Goal: Transaction & Acquisition: Purchase product/service

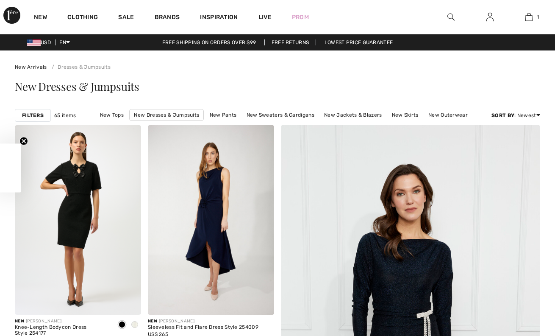
checkbox input "true"
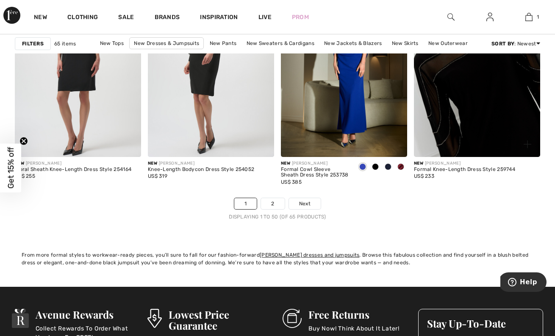
scroll to position [3534, 0]
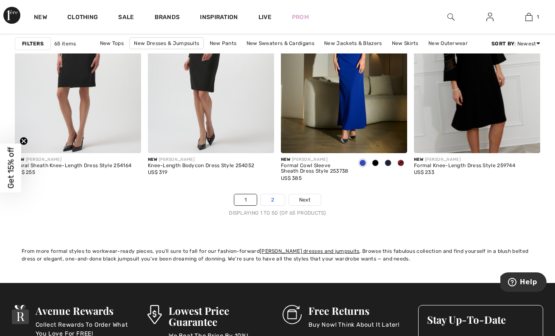
click at [271, 199] on link "2" at bounding box center [272, 199] width 23 height 11
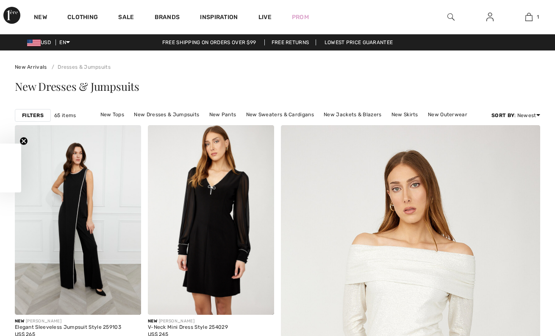
checkbox input "true"
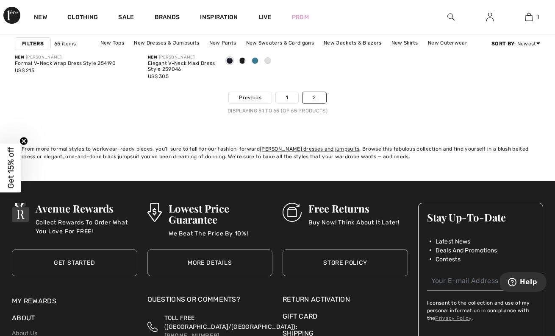
scroll to position [1301, 0]
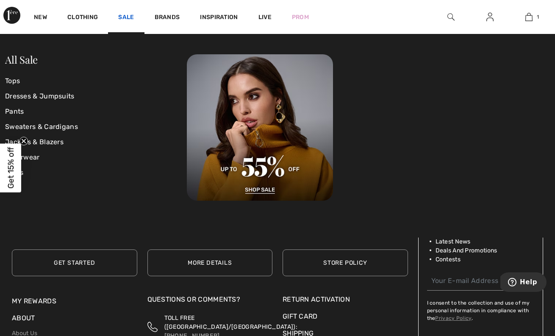
click at [126, 16] on link "Sale" at bounding box center [126, 18] width 16 height 9
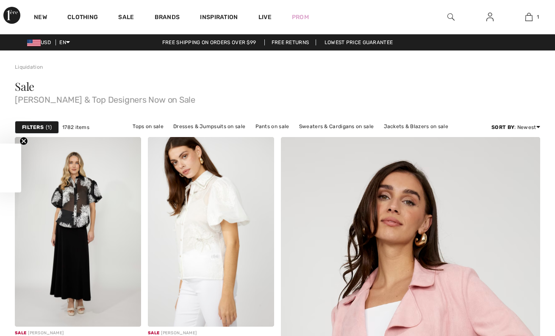
click at [453, 20] on img at bounding box center [451, 17] width 7 height 10
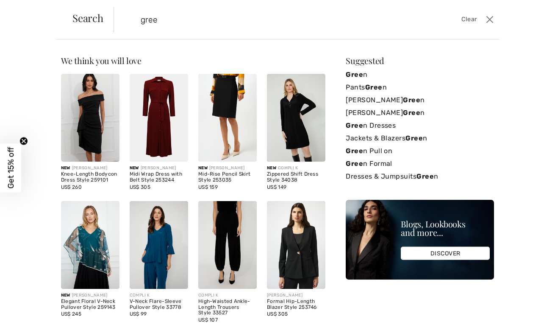
type input "greek"
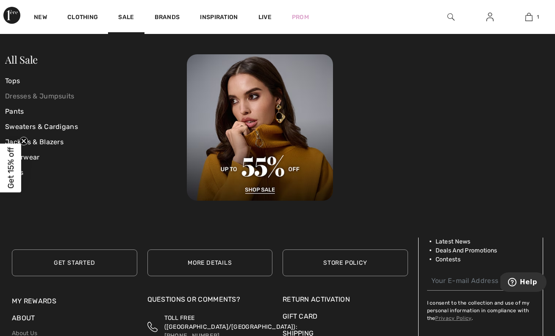
click at [36, 95] on link "Dresses & Jumpsuits" at bounding box center [96, 96] width 182 height 15
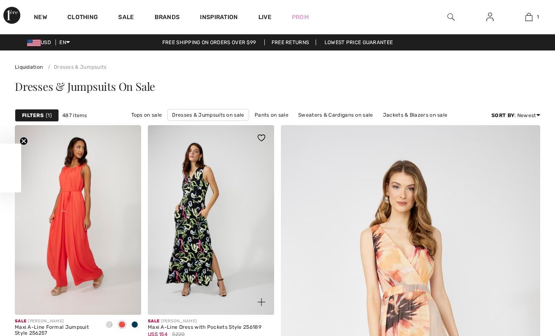
checkbox input "true"
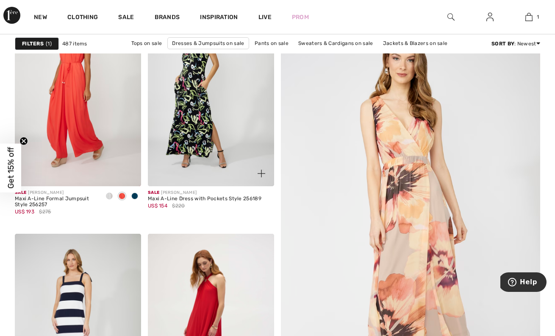
scroll to position [128, 0]
click at [135, 193] on span at bounding box center [134, 195] width 7 height 7
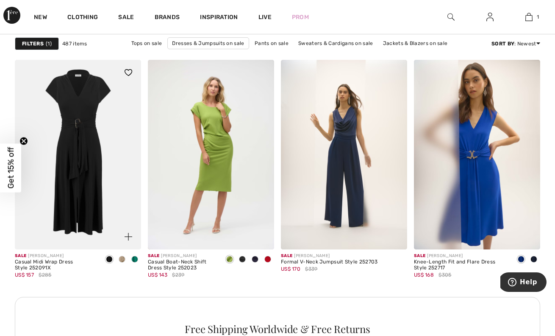
scroll to position [776, 0]
click at [85, 137] on img at bounding box center [78, 155] width 126 height 190
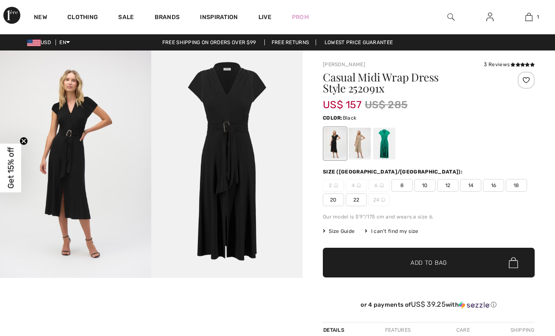
checkbox input "true"
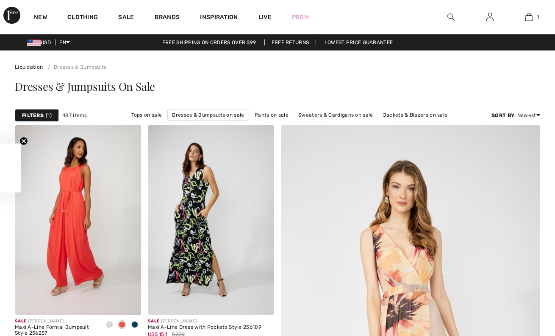
checkbox input "true"
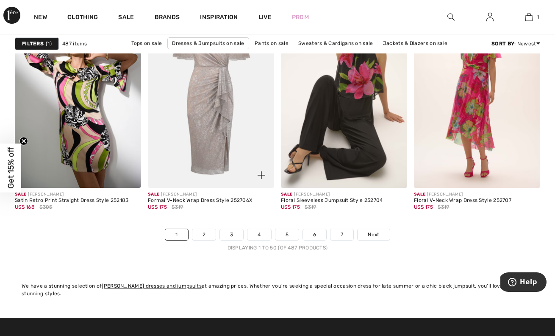
scroll to position [3500, 0]
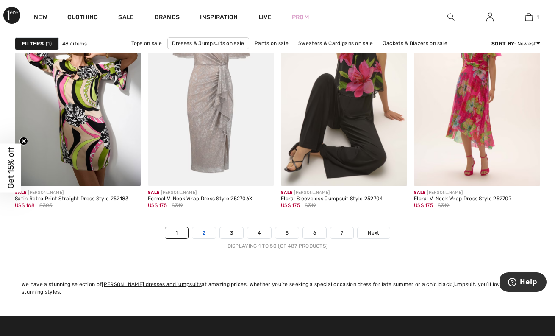
click at [207, 231] on link "2" at bounding box center [203, 232] width 23 height 11
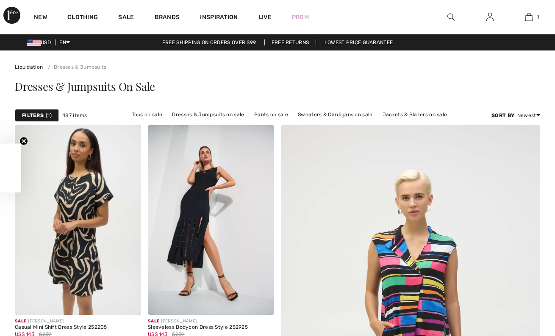
checkbox input "true"
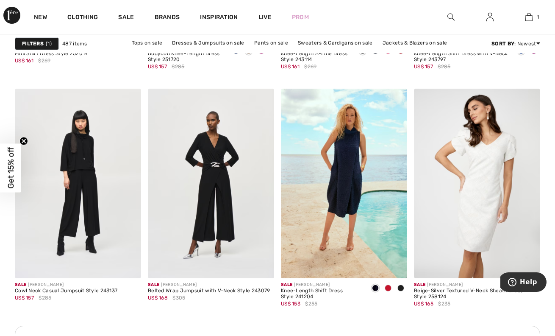
scroll to position [1558, 0]
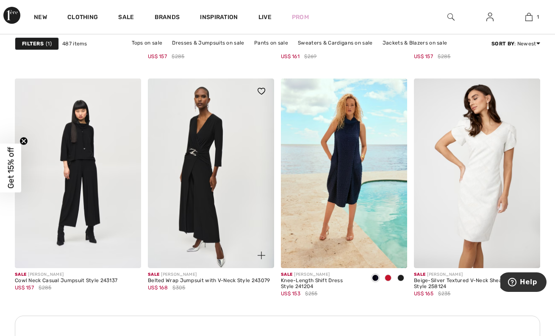
click at [205, 159] on img at bounding box center [211, 173] width 126 height 190
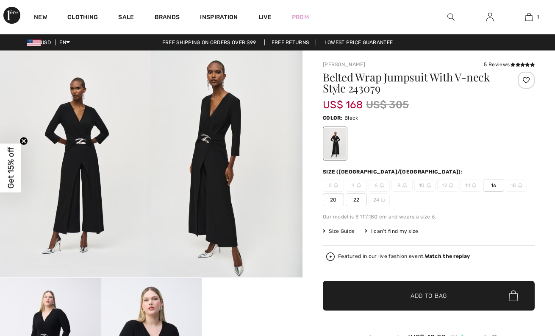
checkbox input "true"
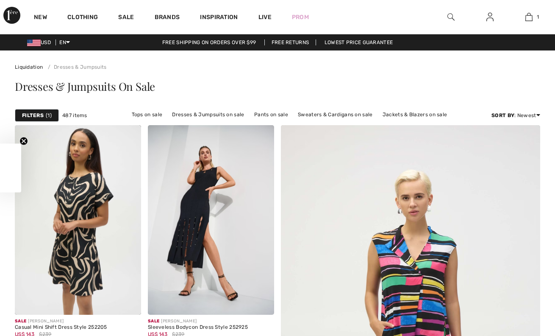
checkbox input "true"
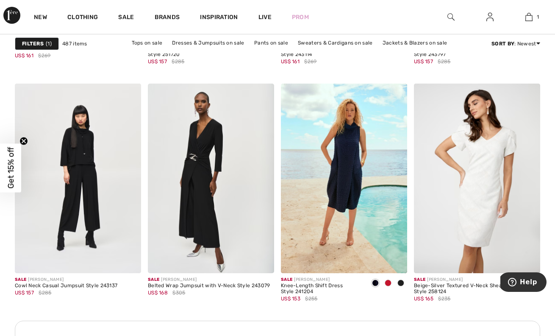
scroll to position [1534, 0]
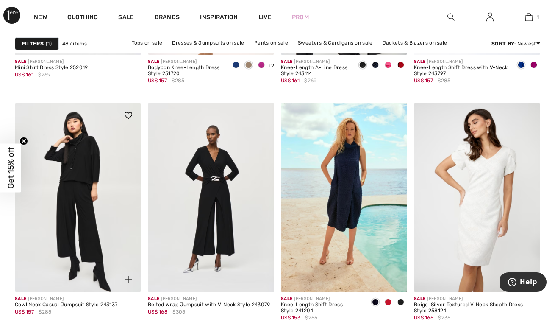
click at [88, 161] on img at bounding box center [78, 198] width 126 height 190
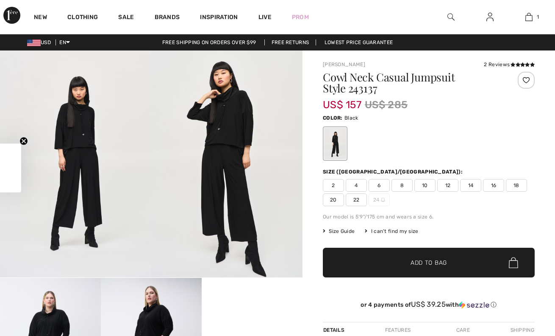
checkbox input "true"
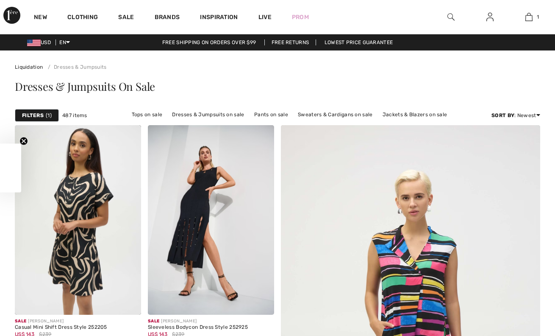
checkbox input "true"
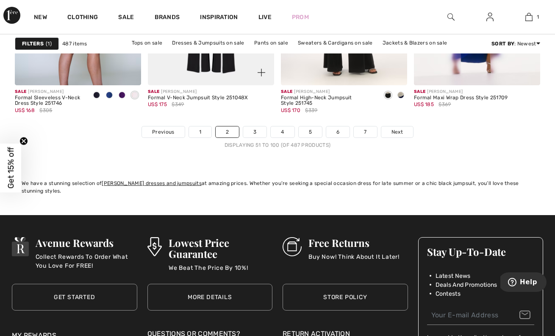
scroll to position [3611, 0]
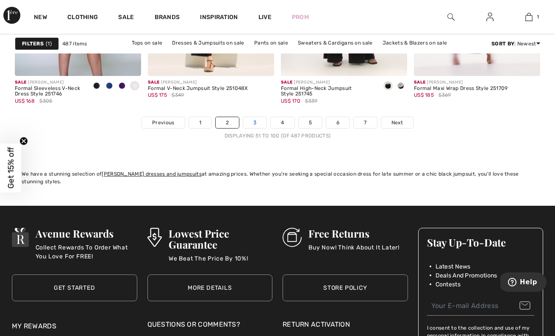
click at [254, 120] on link "3" at bounding box center [254, 122] width 23 height 11
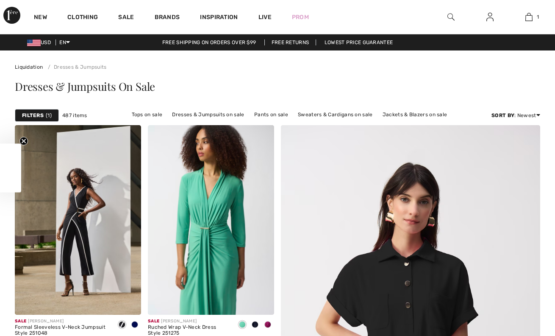
checkbox input "true"
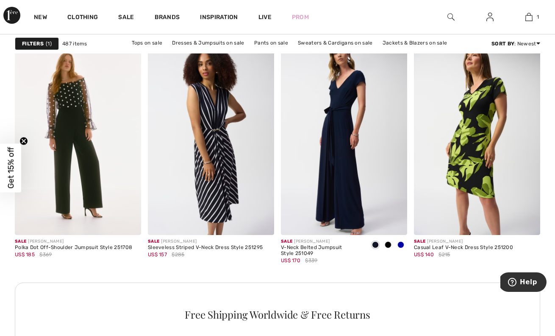
scroll to position [799, 0]
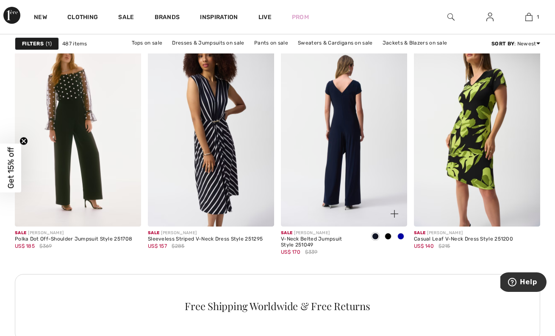
click at [333, 144] on img at bounding box center [344, 132] width 126 height 190
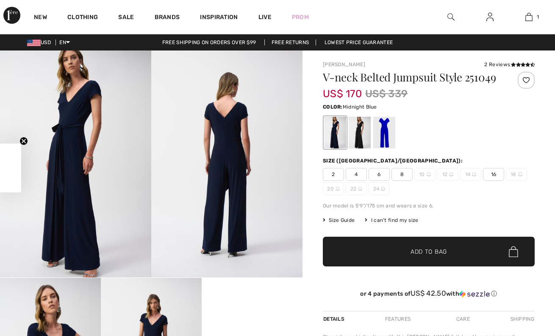
checkbox input "true"
click at [361, 136] on div at bounding box center [360, 133] width 22 height 32
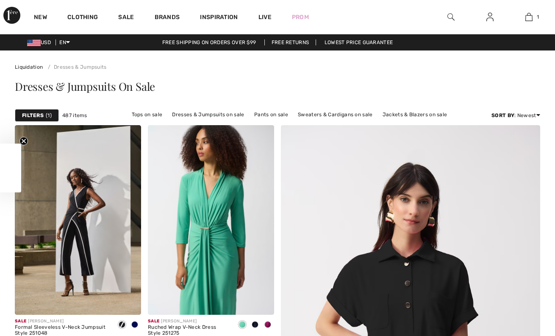
checkbox input "true"
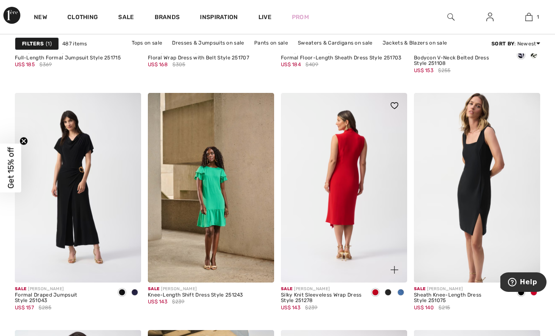
scroll to position [3168, 0]
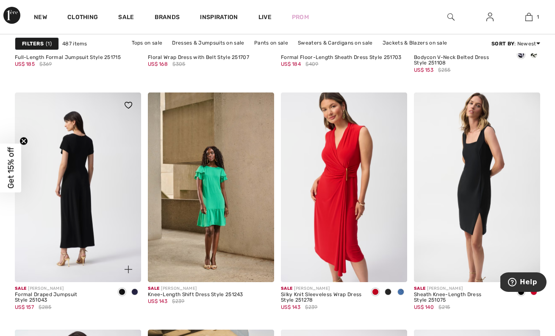
click at [77, 210] on img at bounding box center [78, 187] width 126 height 190
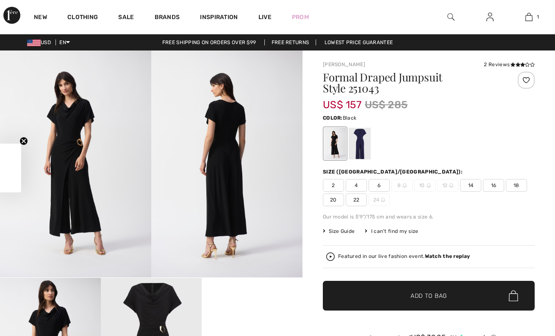
checkbox input "true"
click at [76, 113] on img at bounding box center [75, 163] width 151 height 227
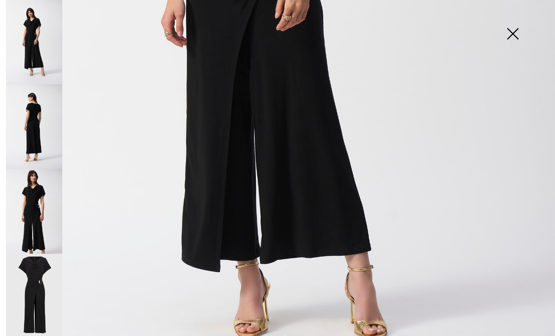
scroll to position [424, 0]
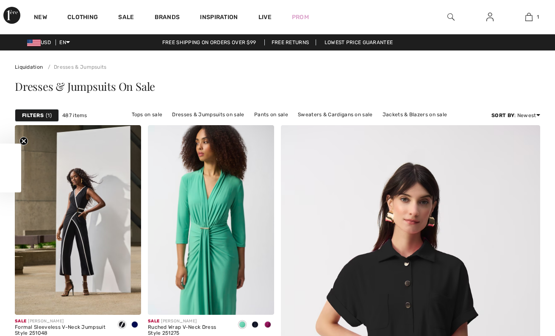
checkbox input "true"
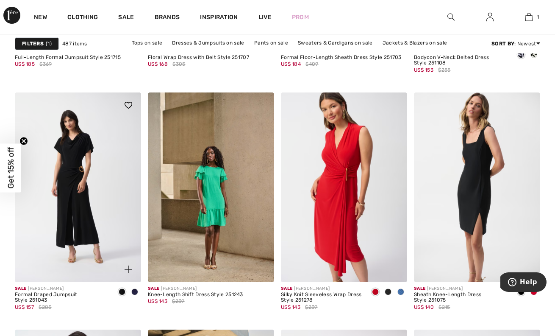
click at [134, 290] on span at bounding box center [134, 291] width 7 height 7
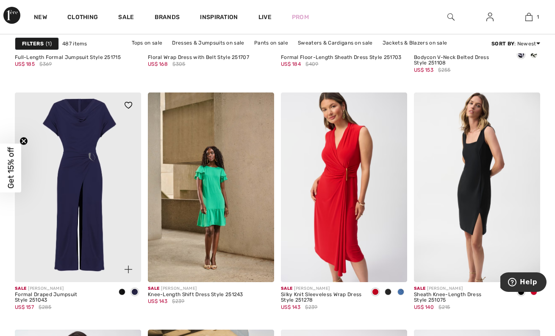
click at [122, 292] on span at bounding box center [122, 291] width 7 height 7
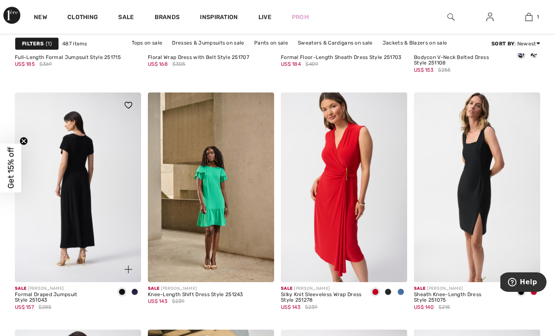
click at [84, 191] on img at bounding box center [78, 187] width 126 height 190
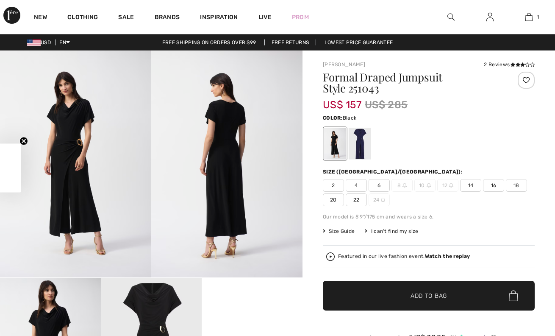
checkbox input "true"
click at [517, 184] on span "18" at bounding box center [516, 185] width 21 height 13
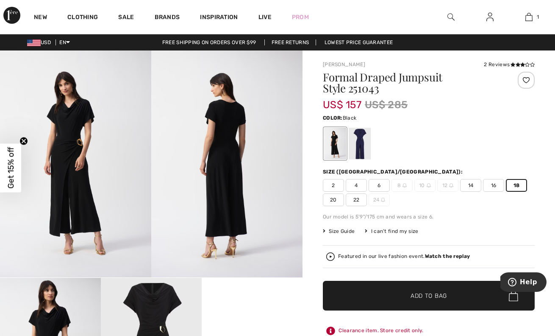
click at [446, 293] on span "Add to Bag" at bounding box center [429, 295] width 36 height 9
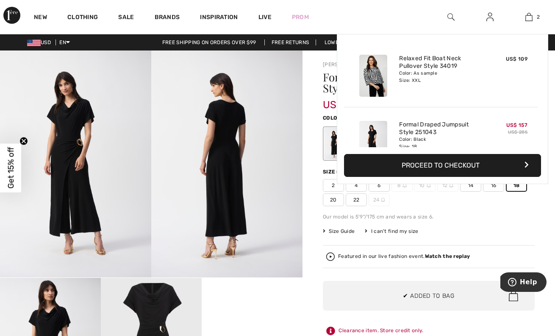
scroll to position [26, 0]
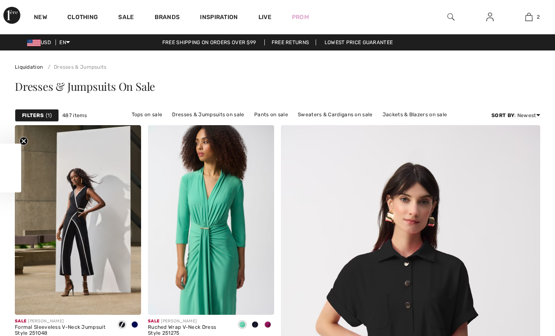
checkbox input "true"
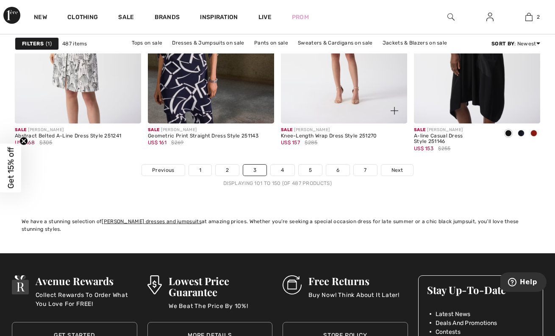
scroll to position [3592, 0]
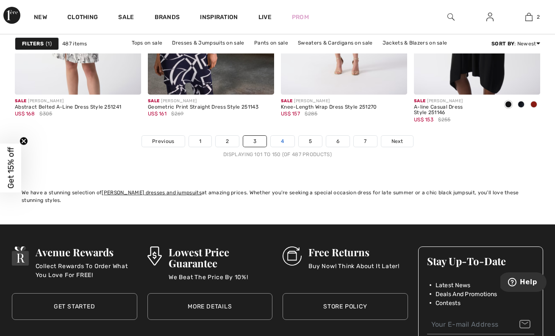
click at [280, 142] on link "4" at bounding box center [282, 141] width 23 height 11
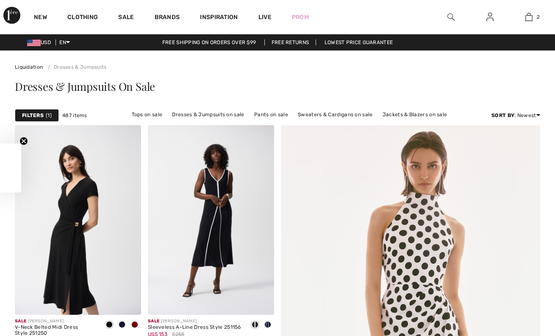
checkbox input "true"
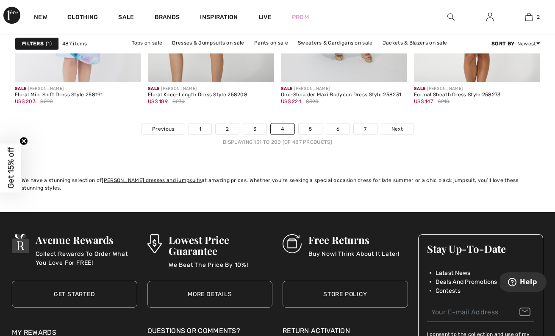
scroll to position [3605, 0]
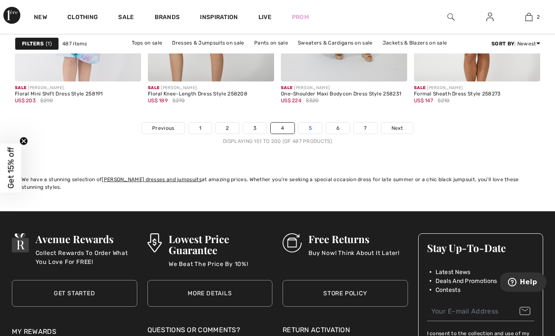
click at [308, 126] on link "5" at bounding box center [310, 128] width 23 height 11
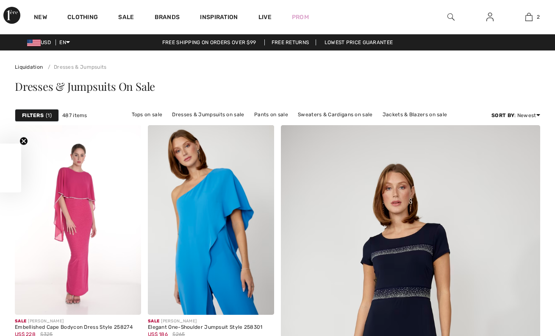
checkbox input "true"
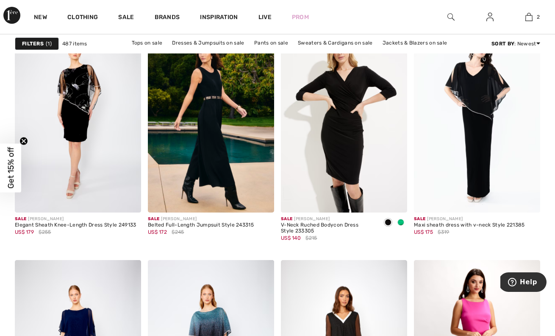
scroll to position [1384, 0]
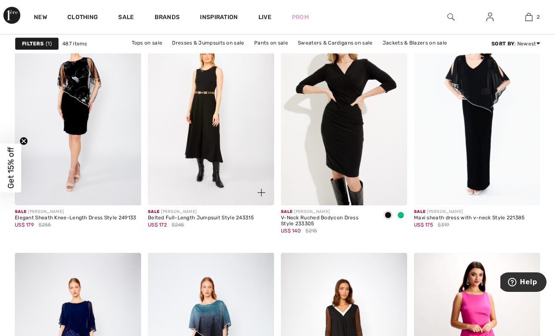
click at [212, 133] on img at bounding box center [211, 111] width 126 height 190
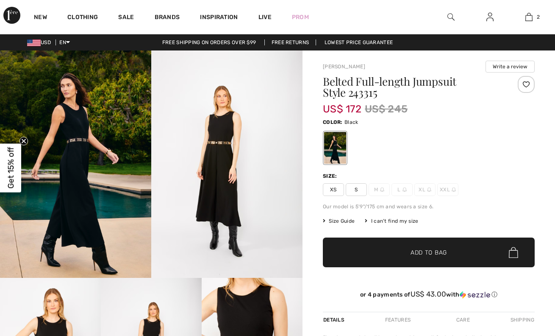
checkbox input "true"
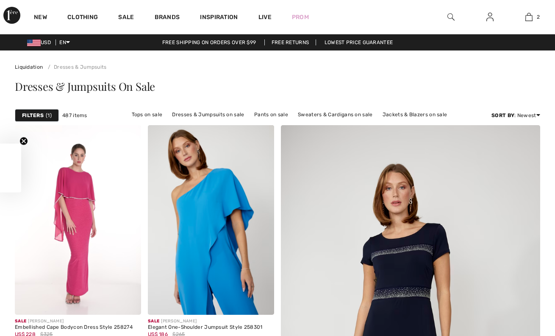
checkbox input "true"
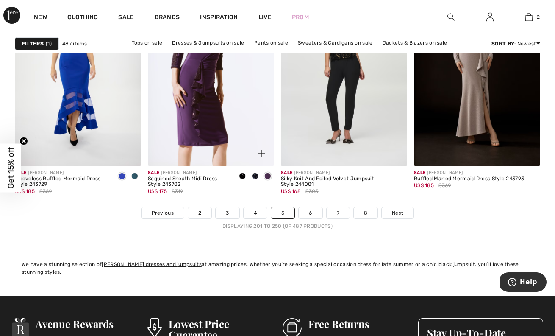
scroll to position [3528, 0]
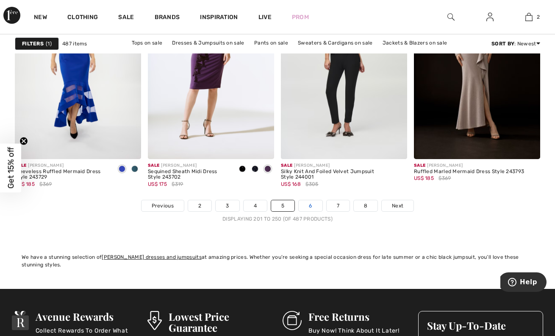
click at [315, 206] on link "6" at bounding box center [310, 205] width 23 height 11
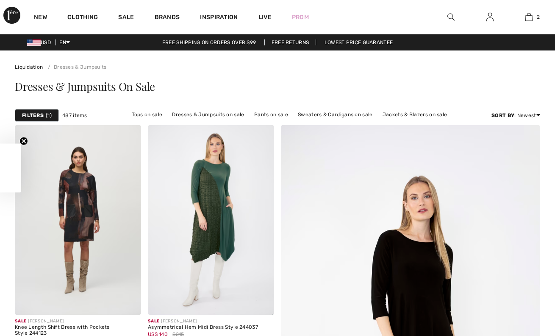
checkbox input "true"
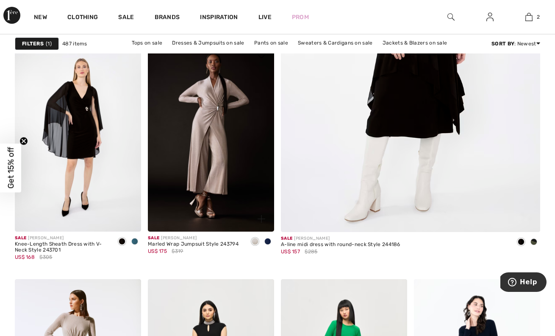
scroll to position [319, 0]
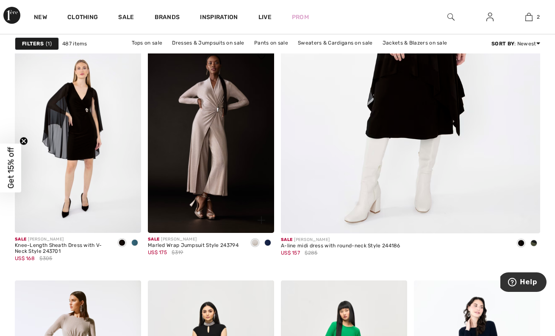
click at [268, 242] on span at bounding box center [268, 242] width 7 height 7
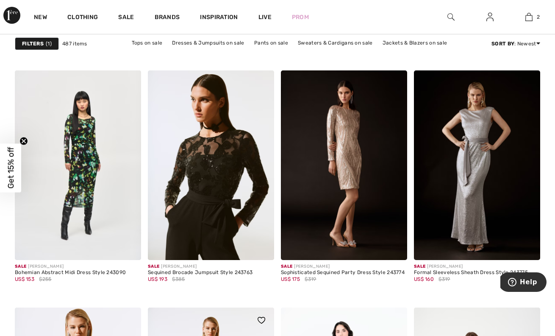
scroll to position [3132, 0]
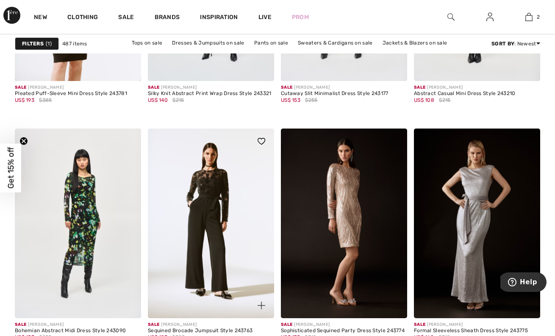
click at [241, 213] on img at bounding box center [211, 223] width 126 height 190
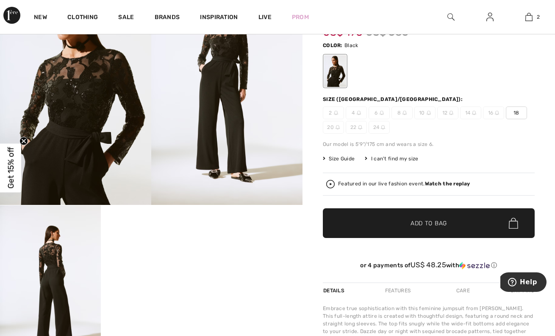
scroll to position [98, 0]
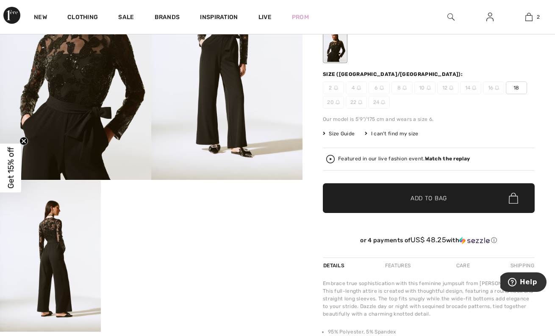
click at [54, 222] on img at bounding box center [50, 255] width 101 height 151
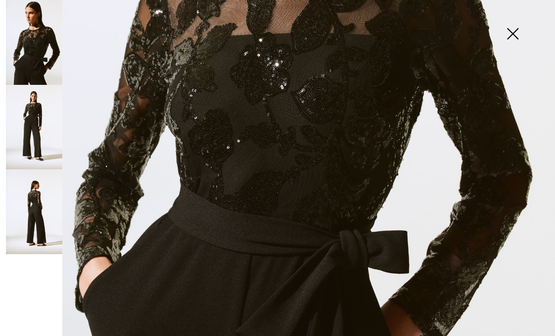
scroll to position [336, 0]
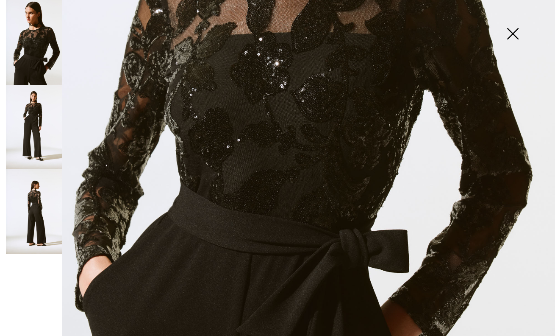
click at [515, 33] on img at bounding box center [513, 35] width 42 height 44
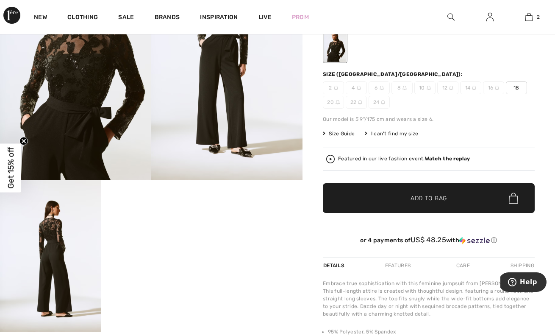
click at [423, 199] on span "Add to Bag" at bounding box center [429, 198] width 36 height 9
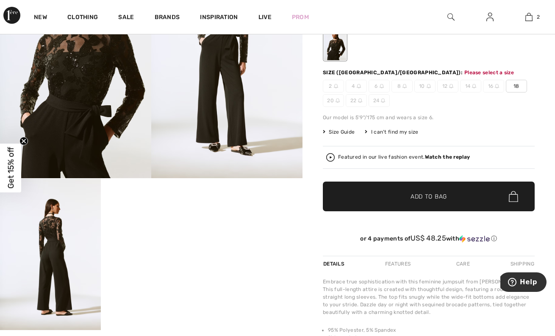
scroll to position [100, 0]
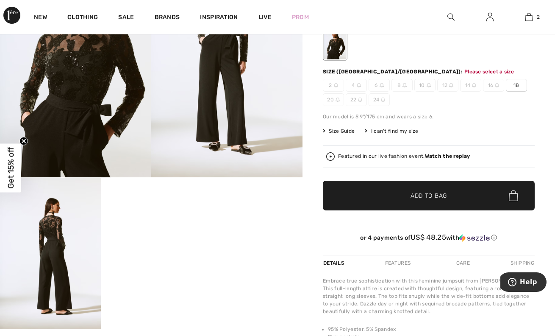
click at [418, 200] on span "Add to Bag" at bounding box center [429, 195] width 36 height 9
click at [516, 86] on span "18" at bounding box center [516, 85] width 21 height 13
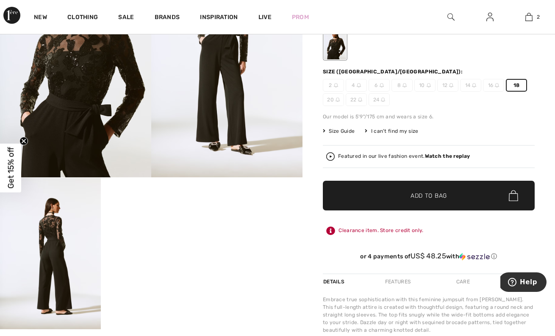
click at [435, 198] on span "Add to Bag" at bounding box center [429, 195] width 36 height 9
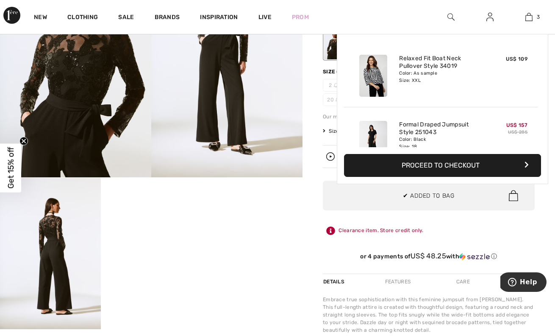
scroll to position [92, 0]
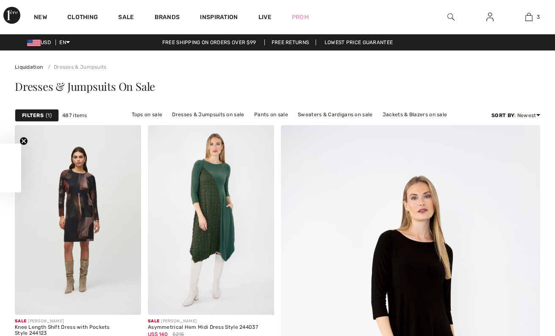
checkbox input "true"
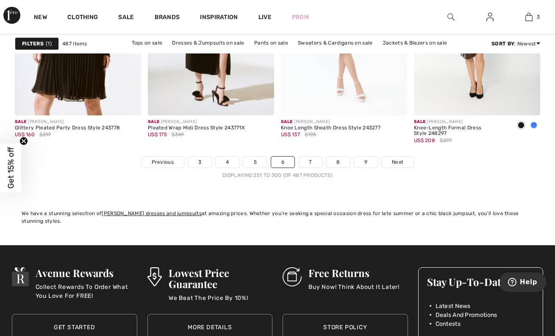
scroll to position [3606, 0]
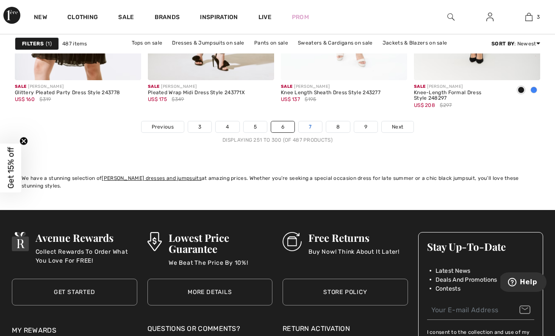
click at [310, 127] on link "7" at bounding box center [310, 126] width 23 height 11
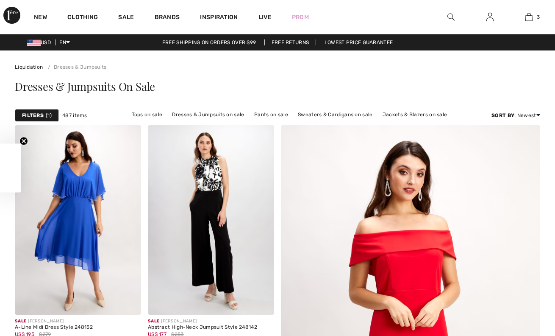
checkbox input "true"
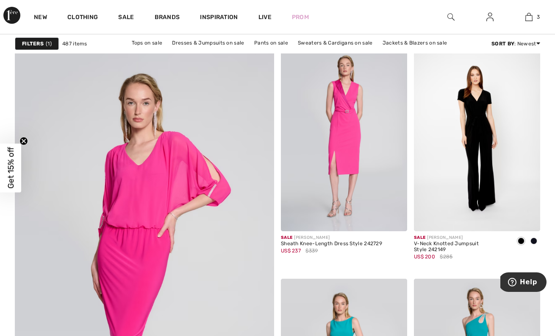
scroll to position [1945, 0]
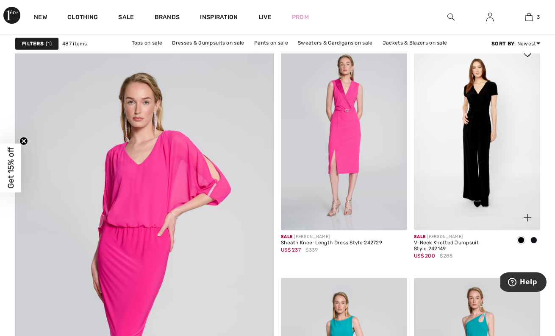
click at [490, 130] on img at bounding box center [477, 136] width 126 height 190
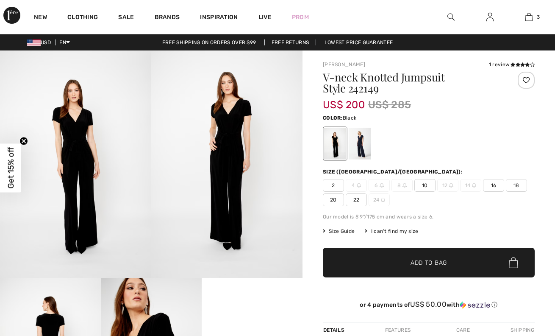
checkbox input "true"
click at [515, 189] on span "18" at bounding box center [516, 185] width 21 height 13
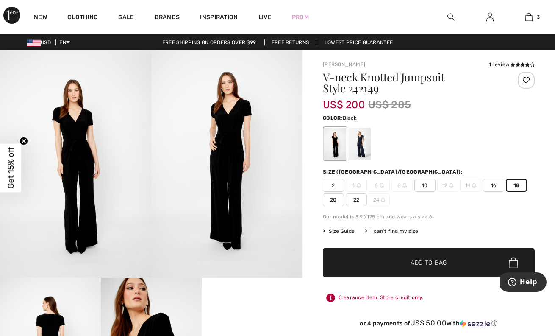
click at [380, 261] on span "✔ Added to Bag Add to Bag" at bounding box center [429, 263] width 212 height 30
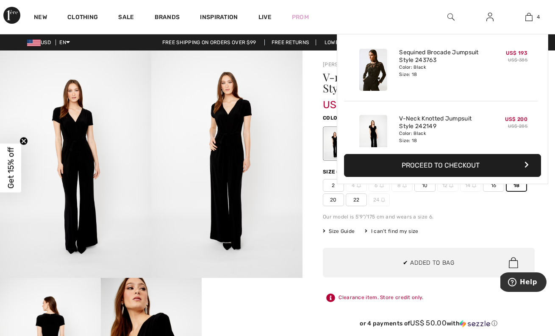
scroll to position [159, 0]
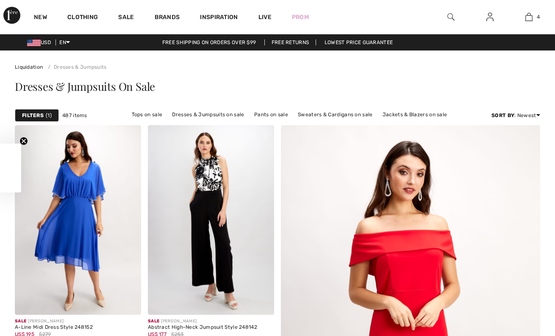
checkbox input "true"
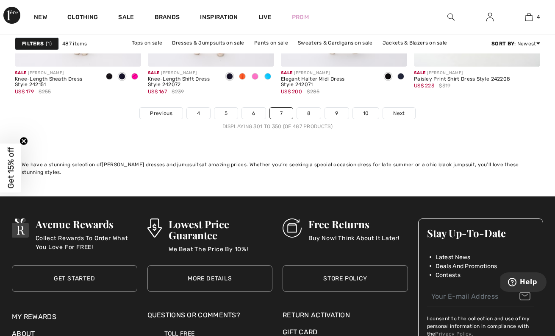
scroll to position [3621, 0]
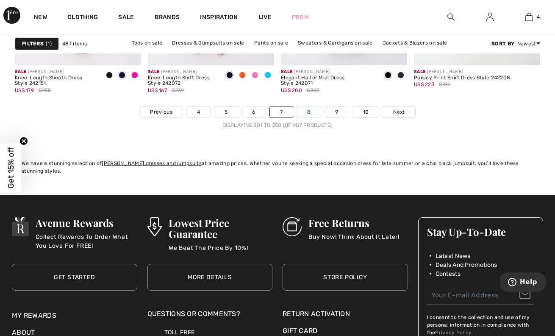
click at [311, 111] on link "8" at bounding box center [309, 111] width 24 height 11
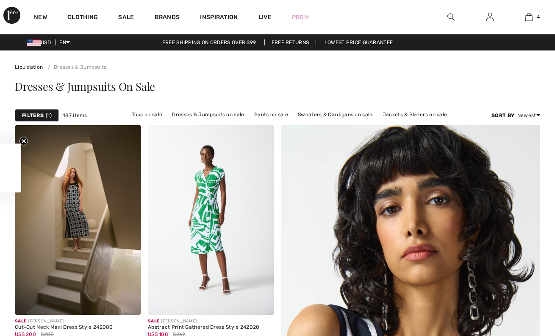
checkbox input "true"
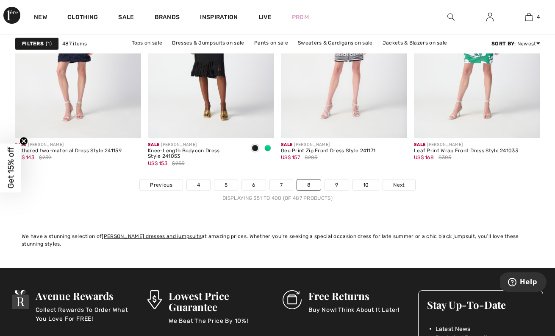
scroll to position [3556, 0]
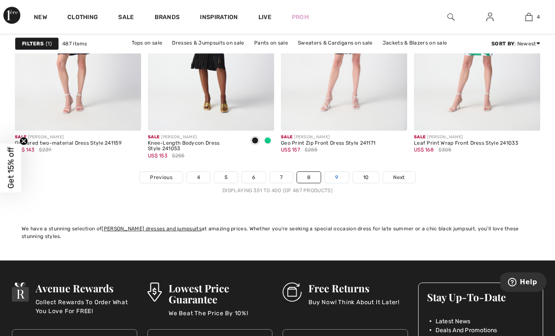
click at [334, 175] on link "9" at bounding box center [336, 177] width 23 height 11
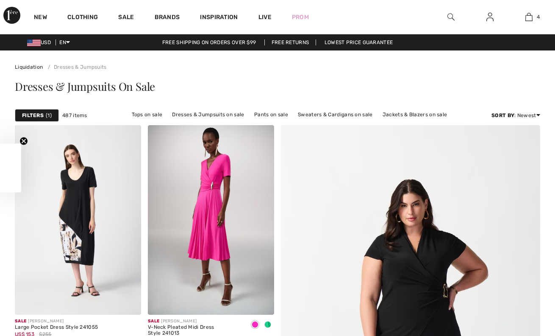
checkbox input "true"
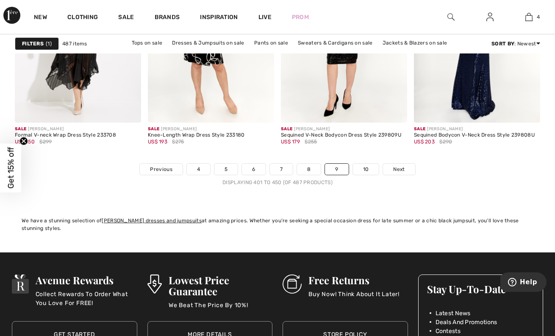
scroll to position [3566, 0]
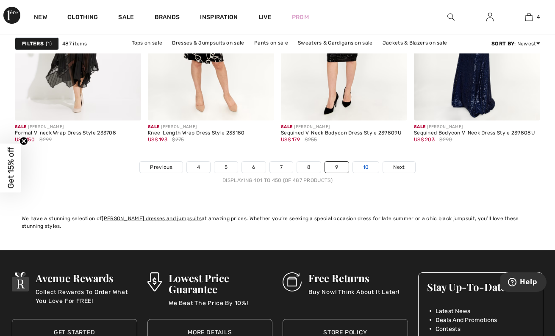
click at [366, 166] on link "10" at bounding box center [366, 167] width 26 height 11
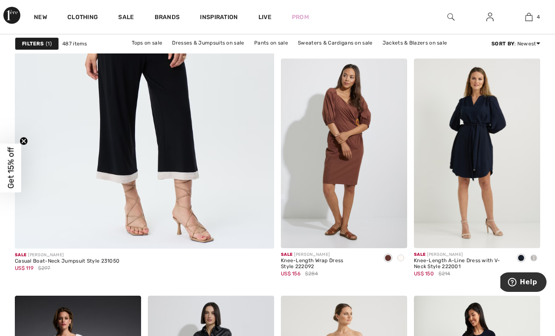
scroll to position [2089, 0]
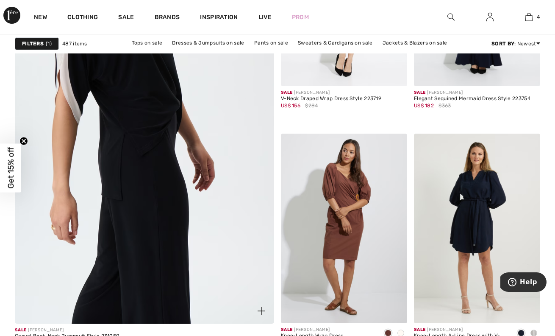
click at [163, 173] on img at bounding box center [144, 130] width 311 height 467
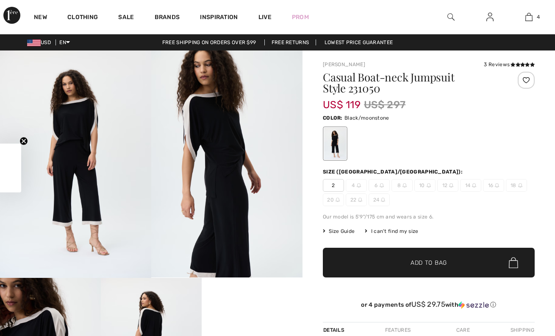
checkbox input "true"
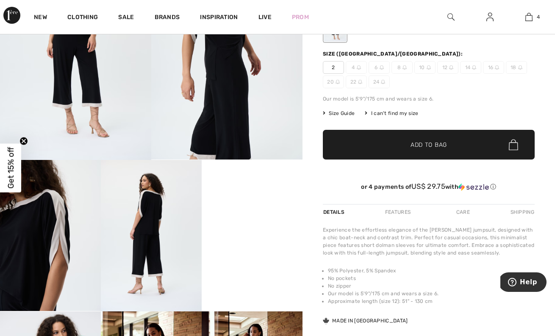
scroll to position [149, 0]
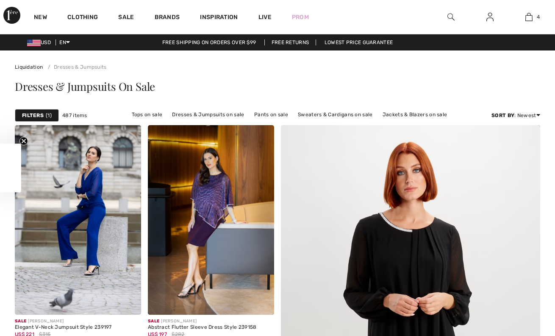
checkbox input "true"
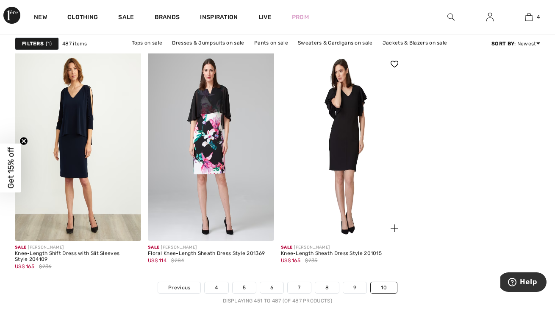
scroll to position [2577, 0]
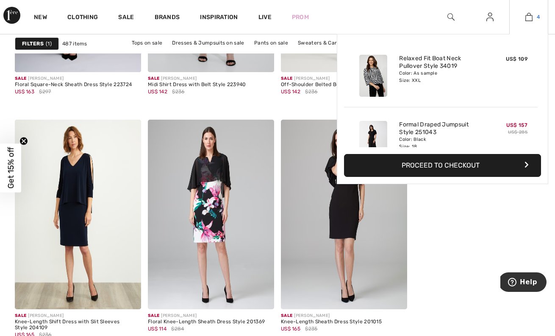
click at [529, 15] on img at bounding box center [529, 17] width 7 height 10
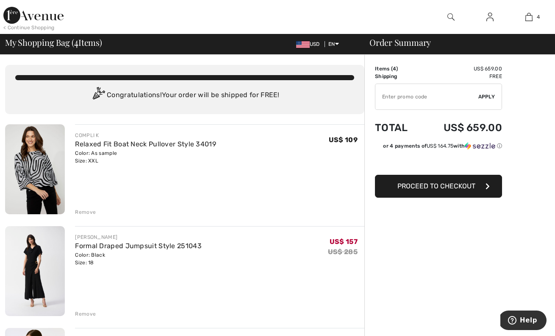
click at [89, 212] on div "Remove" at bounding box center [85, 212] width 21 height 8
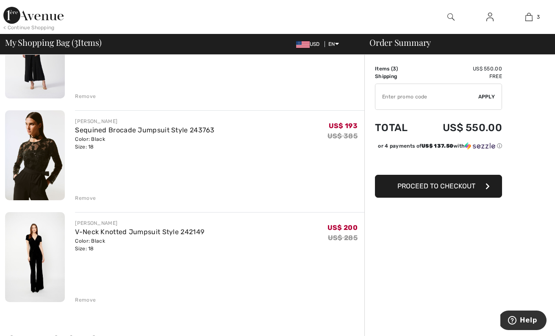
scroll to position [111, 0]
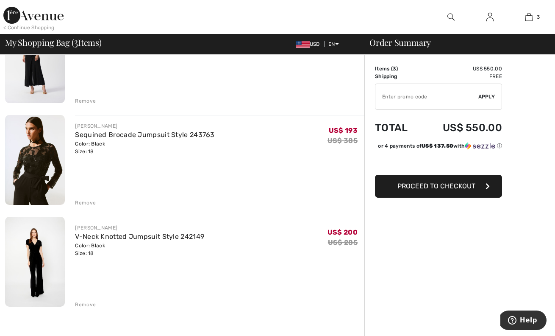
click at [427, 98] on input "TEXT" at bounding box center [427, 96] width 103 height 25
type input "NEW15"
click at [486, 97] on span "Apply" at bounding box center [487, 97] width 17 height 8
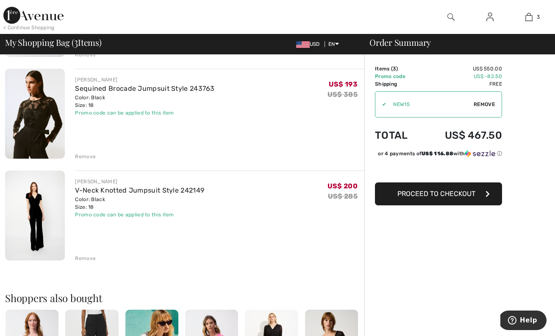
scroll to position [165, 0]
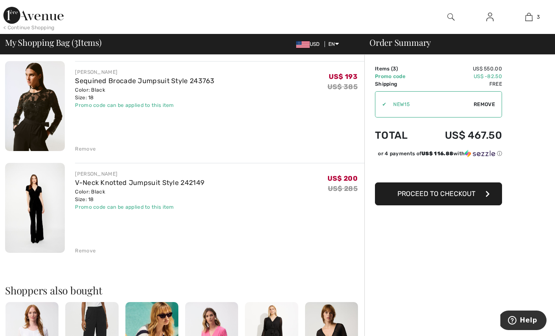
click at [85, 249] on div "Remove" at bounding box center [85, 251] width 21 height 8
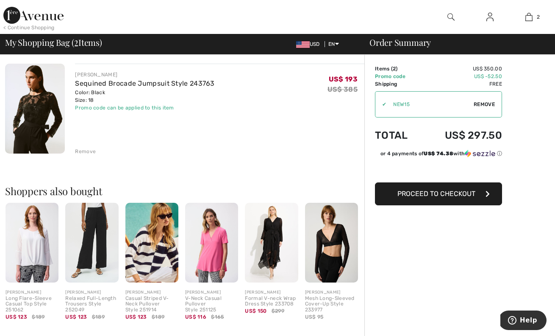
scroll to position [164, 0]
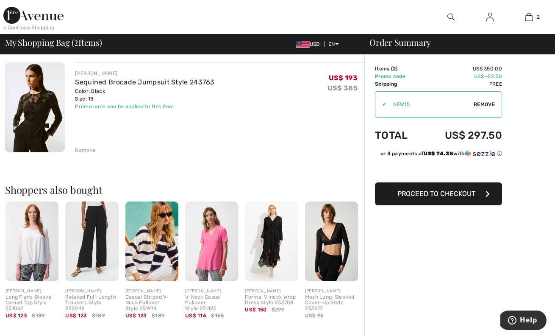
click at [95, 232] on img at bounding box center [91, 241] width 53 height 80
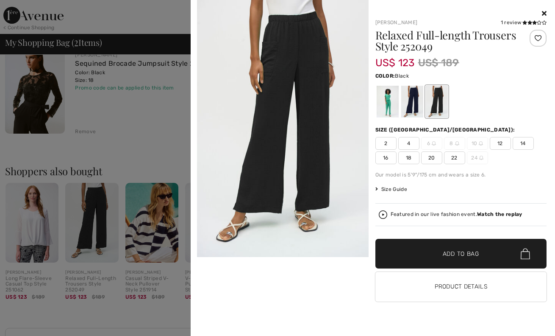
scroll to position [47, 0]
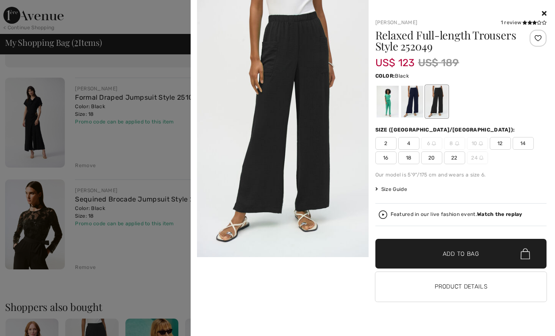
click at [444, 92] on div at bounding box center [437, 102] width 22 height 32
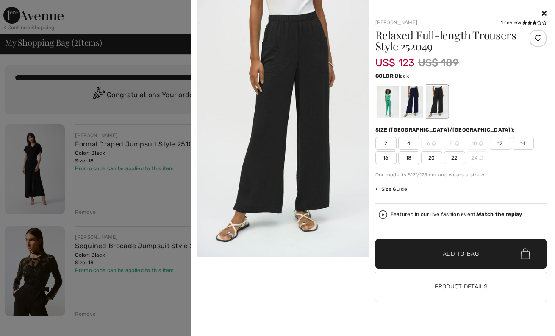
click at [544, 8] on div at bounding box center [462, 13] width 172 height 10
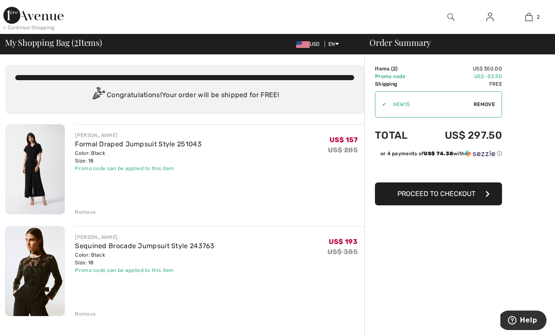
click at [38, 167] on img at bounding box center [35, 169] width 60 height 90
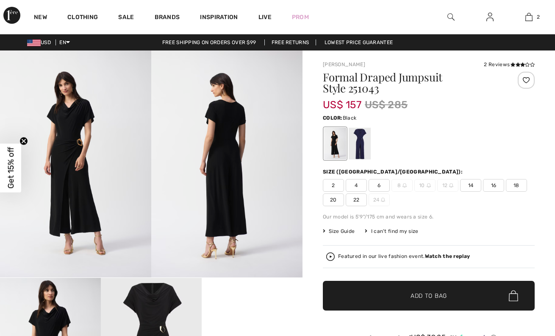
checkbox input "true"
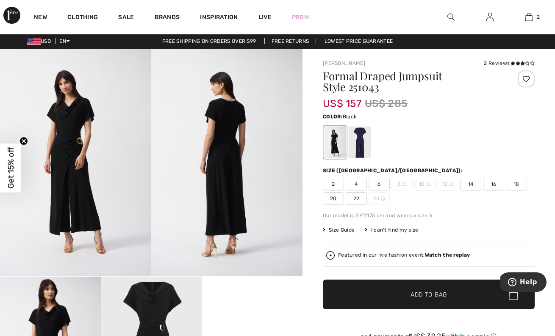
scroll to position [1, 0]
click at [79, 149] on img at bounding box center [75, 162] width 151 height 227
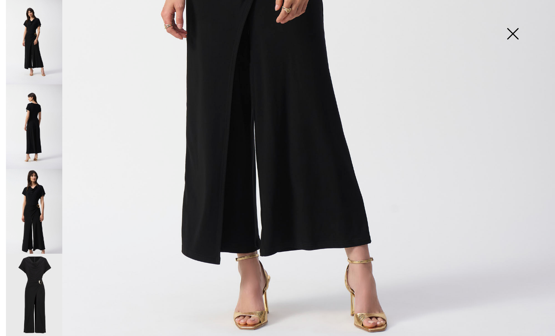
scroll to position [419, 0]
click at [38, 121] on img at bounding box center [34, 126] width 56 height 84
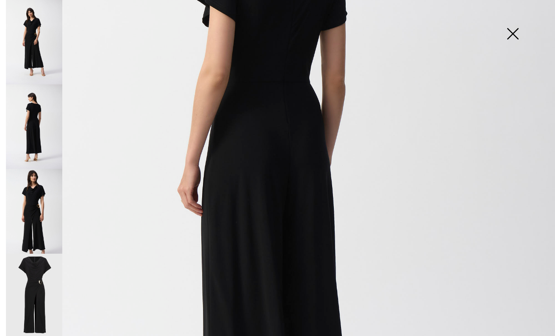
scroll to position [249, 0]
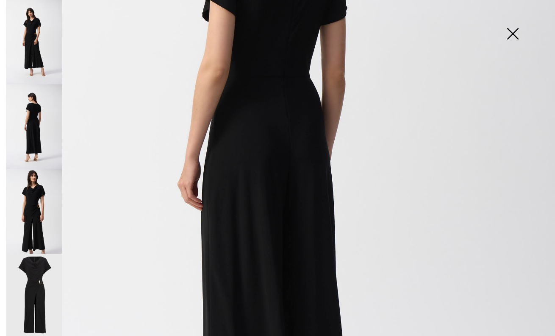
click at [42, 189] on img at bounding box center [34, 211] width 56 height 84
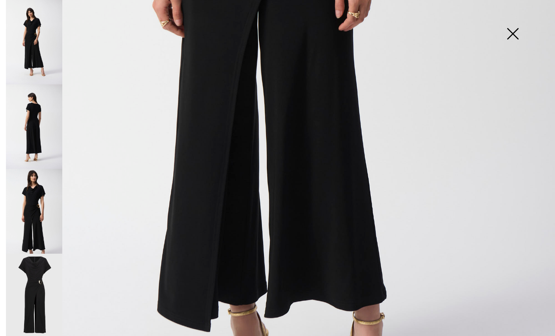
scroll to position [496, 0]
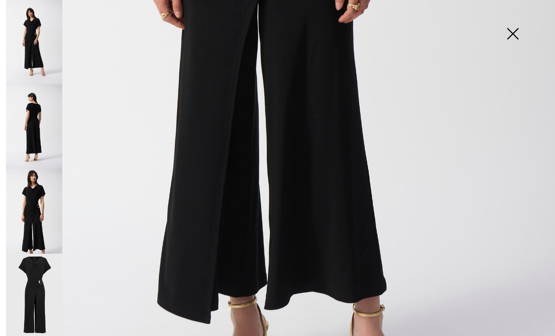
click at [38, 287] on img at bounding box center [34, 296] width 56 height 85
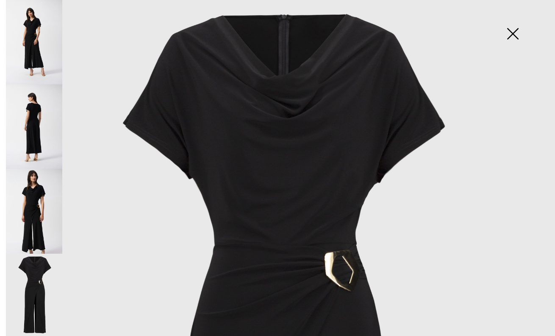
scroll to position [14, 0]
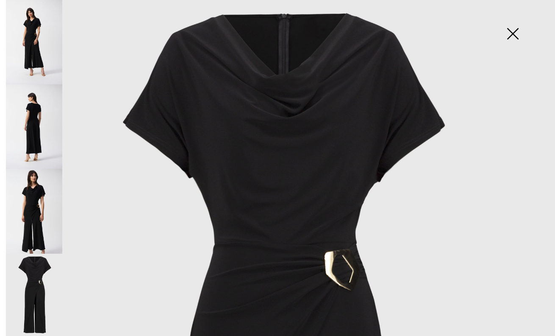
click at [42, 120] on img at bounding box center [34, 126] width 56 height 84
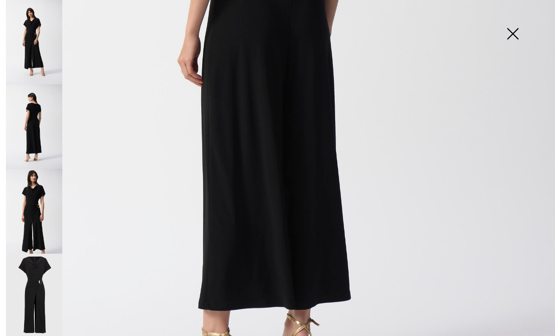
scroll to position [373, 0]
click at [43, 44] on img at bounding box center [34, 42] width 56 height 84
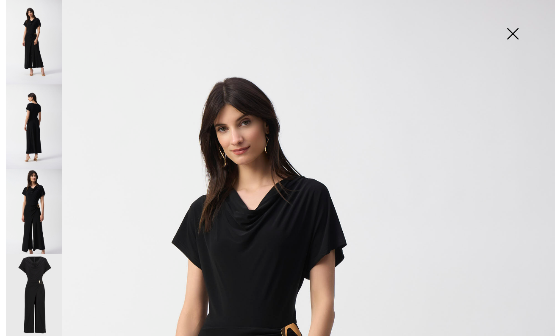
scroll to position [0, 0]
click at [518, 31] on img at bounding box center [513, 35] width 42 height 44
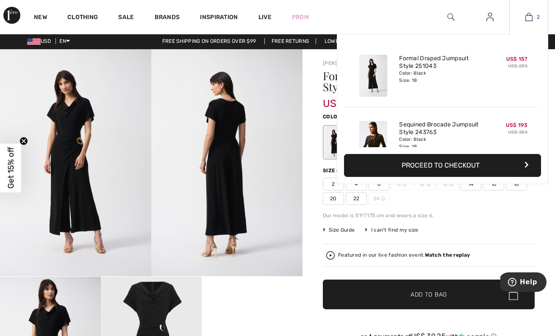
click at [528, 17] on img at bounding box center [529, 17] width 7 height 10
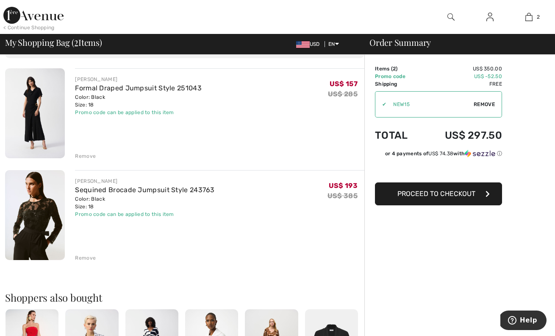
scroll to position [63, 0]
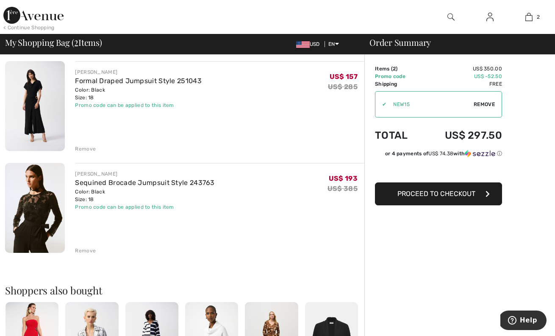
click at [84, 251] on div "Remove" at bounding box center [85, 251] width 21 height 8
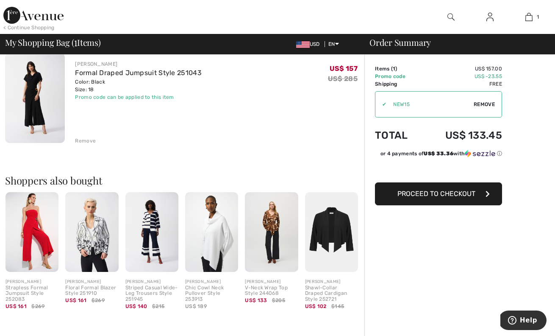
scroll to position [71, 0]
